Goal: Information Seeking & Learning: Check status

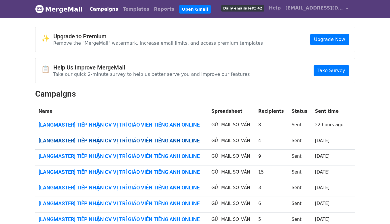
click at [170, 138] on link "[LANGMASTER] TIẾP NHẬN CV VỊ TRÍ GIÁO VIÊN TIẾNG ANH ONLINE" at bounding box center [122, 141] width 166 height 6
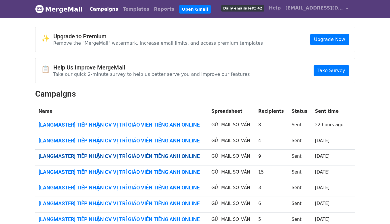
click at [175, 155] on link "[LANGMASTER] TIẾP NHẬN CV VỊ TRÍ GIÁO VIÊN TIẾNG ANH ONLINE" at bounding box center [122, 156] width 166 height 6
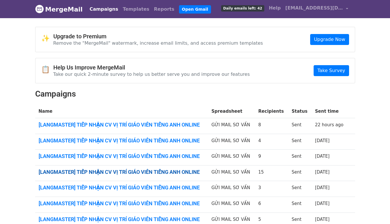
click at [172, 172] on link "[LANGMASTER] TIẾP NHẬN CV VỊ TRÍ GIÁO VIÊN TIẾNG ANH ONLINE" at bounding box center [122, 172] width 166 height 6
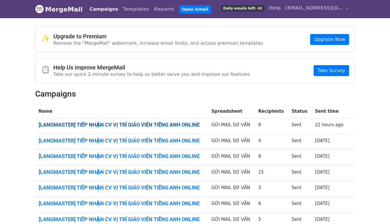
click at [161, 124] on link "[LANGMASTER] TIẾP NHẬN CV VỊ TRÍ GIÁO VIÊN TIẾNG ANH ONLINE" at bounding box center [122, 125] width 166 height 6
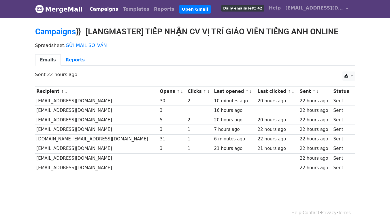
drag, startPoint x: 138, startPoint y: 160, endPoint x: 226, endPoint y: 11, distance: 172.4
click at [138, 167] on tbody "Recipient ↑ ↓ Opens ↑ ↓ Clicks ↑ ↓ Last opened ↑ ↓ Last clicked ↑ ↓ Sent ↑ ↓ St…" at bounding box center [195, 130] width 320 height 86
click at [222, 123] on td "20 hours ago" at bounding box center [235, 120] width 44 height 10
